Goal: Check status: Check status

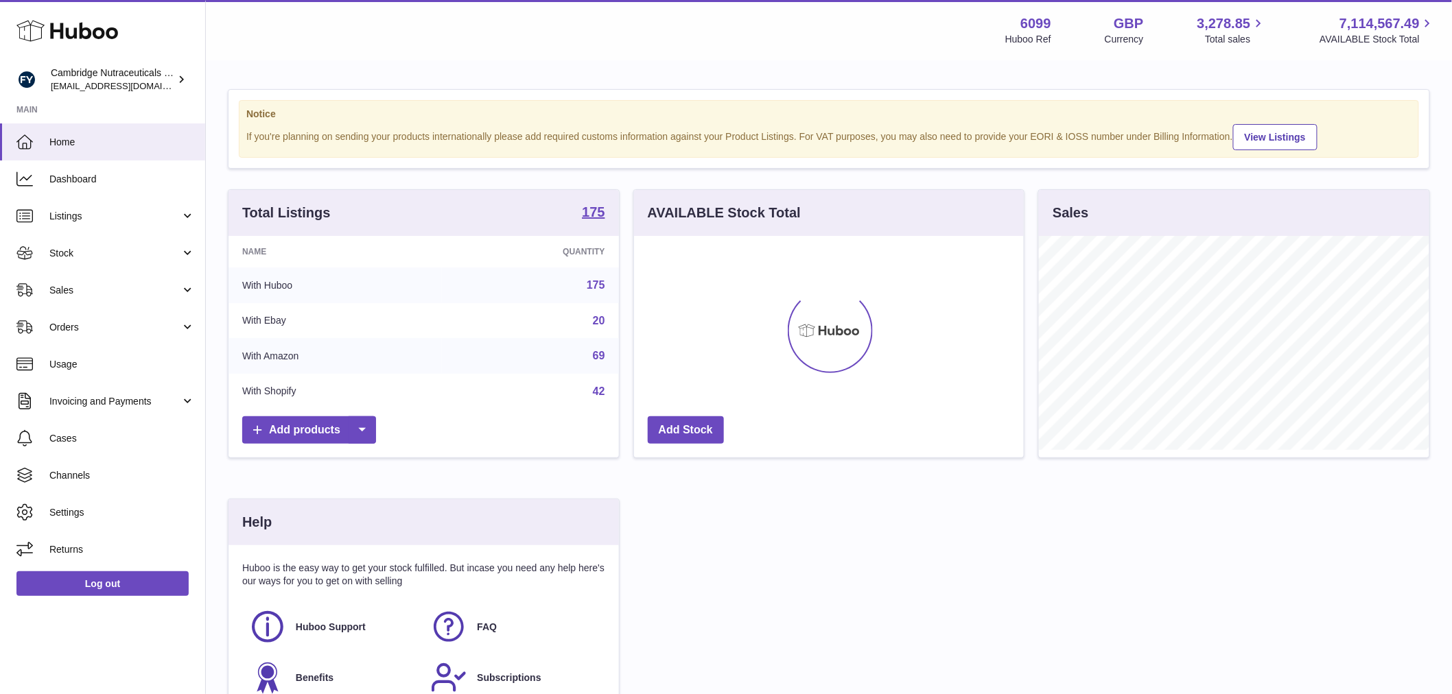
scroll to position [214, 390]
click at [119, 247] on span "Stock" at bounding box center [114, 253] width 131 height 13
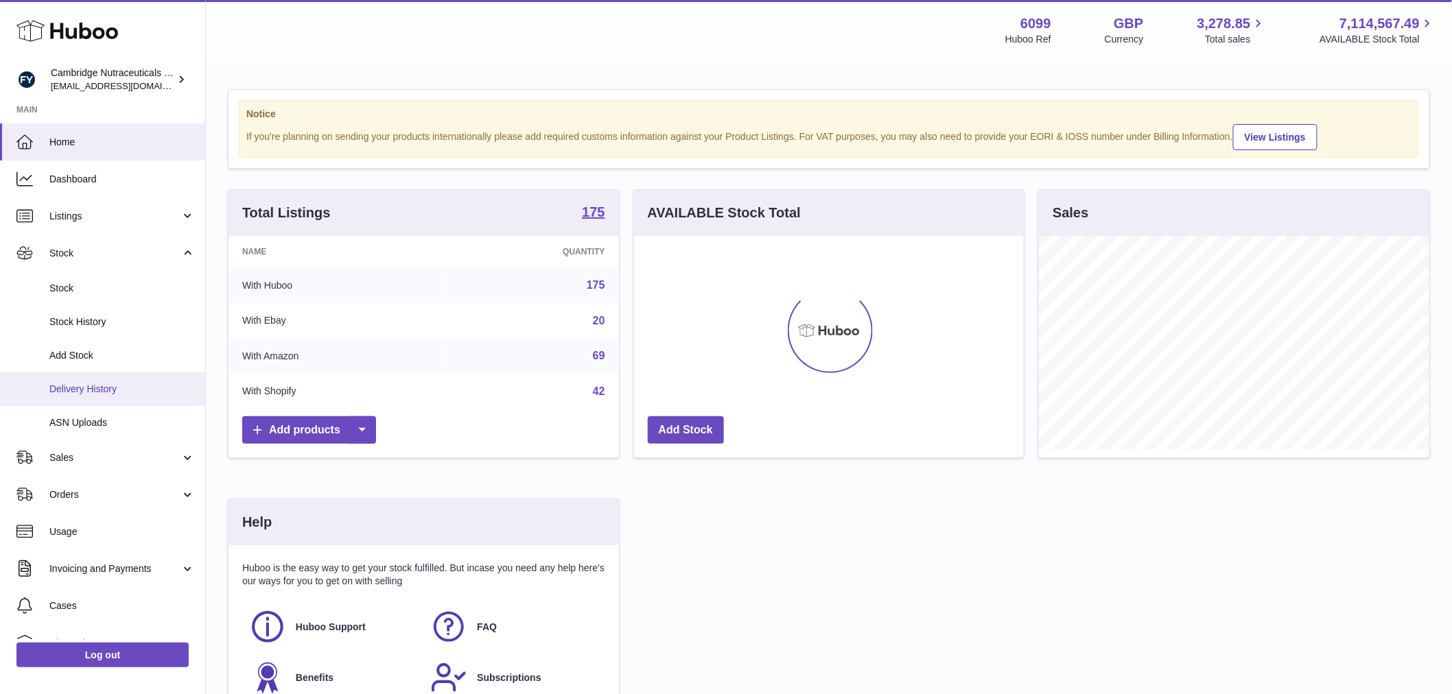
click at [106, 381] on link "Delivery History" at bounding box center [102, 390] width 205 height 34
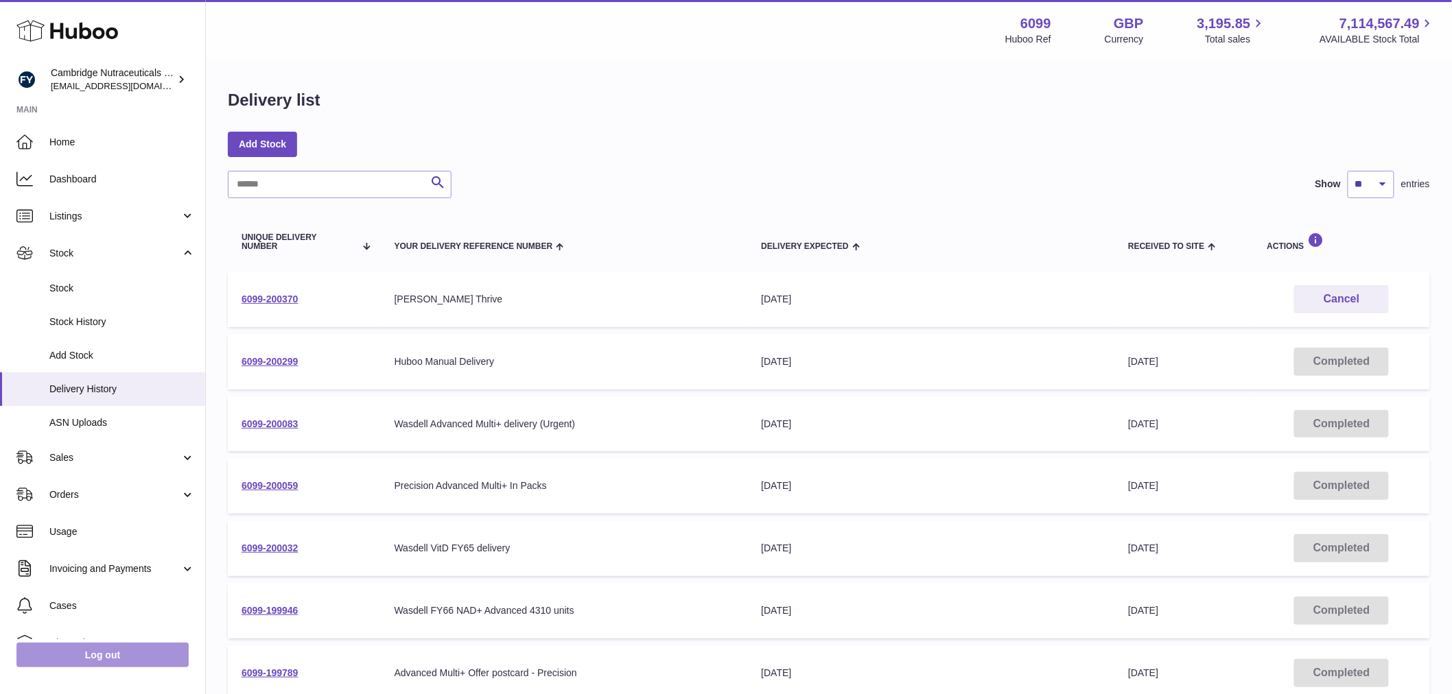
click at [136, 650] on link "Log out" at bounding box center [102, 655] width 172 height 25
